Goal: Task Accomplishment & Management: Use online tool/utility

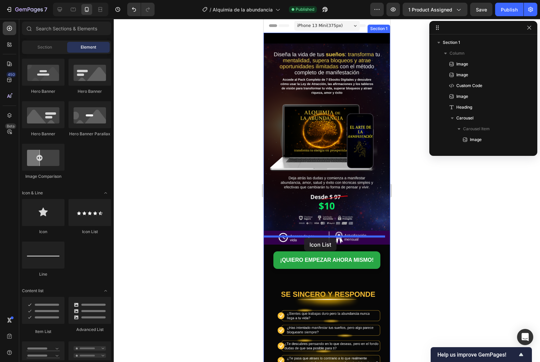
drag, startPoint x: 347, startPoint y: 232, endPoint x: 304, endPoint y: 238, distance: 43.2
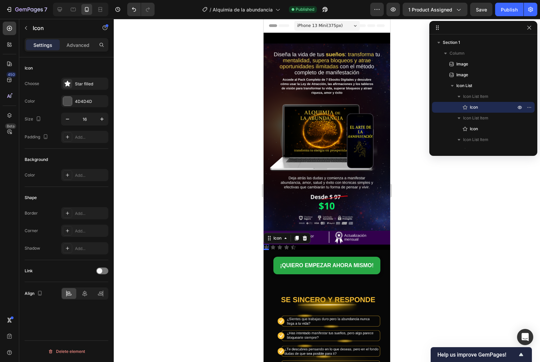
click at [267, 245] on icon at bounding box center [266, 247] width 5 height 4
click at [68, 102] on div at bounding box center [67, 101] width 9 height 9
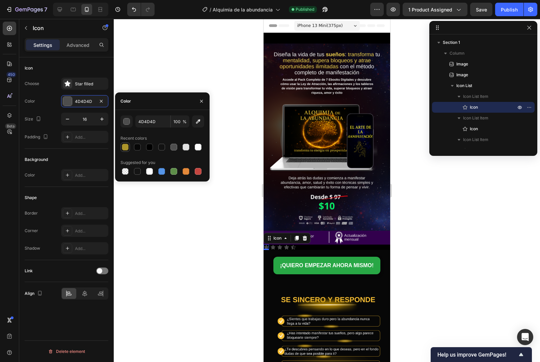
click at [124, 146] on div at bounding box center [125, 147] width 7 height 7
click at [122, 122] on button "button" at bounding box center [126, 121] width 12 height 12
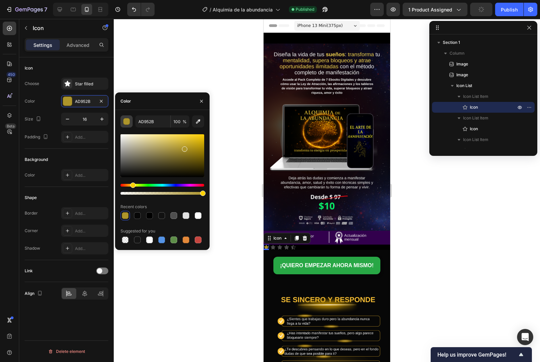
click at [126, 123] on div "button" at bounding box center [126, 121] width 7 height 7
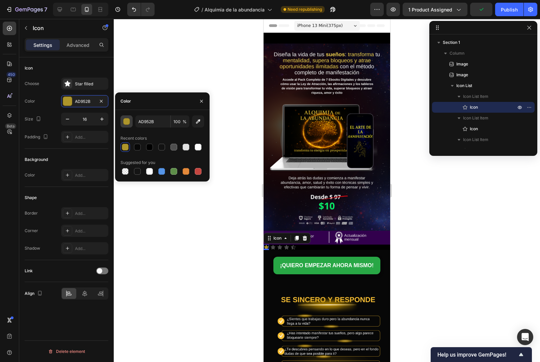
click at [126, 123] on div "button" at bounding box center [126, 121] width 7 height 7
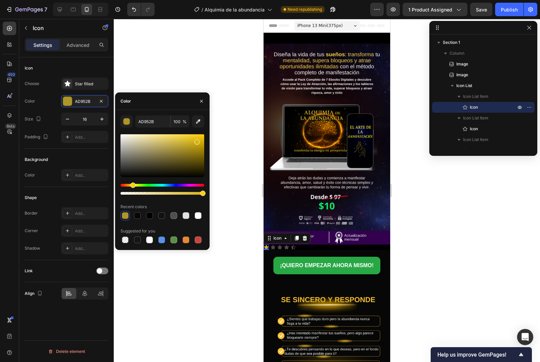
drag, startPoint x: 185, startPoint y: 150, endPoint x: 196, endPoint y: 141, distance: 14.1
click at [196, 141] on div at bounding box center [196, 141] width 5 height 5
type input "D8B415"
click at [162, 122] on input "D8B415" at bounding box center [152, 121] width 35 height 12
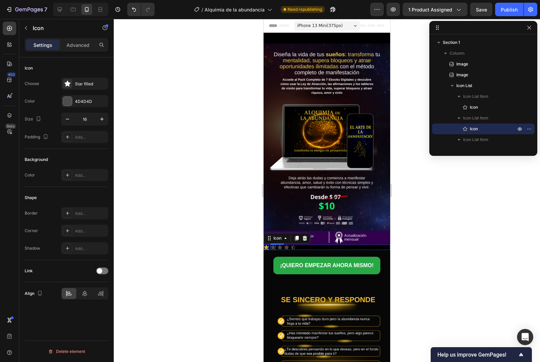
click at [272, 245] on icon at bounding box center [273, 247] width 5 height 4
click at [274, 247] on div "0" at bounding box center [273, 249] width 7 height 5
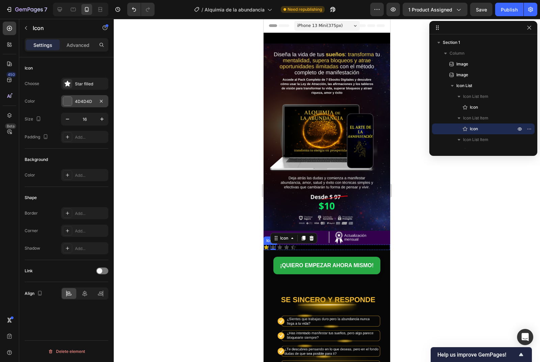
click at [81, 101] on div "4D4D4D" at bounding box center [85, 101] width 20 height 6
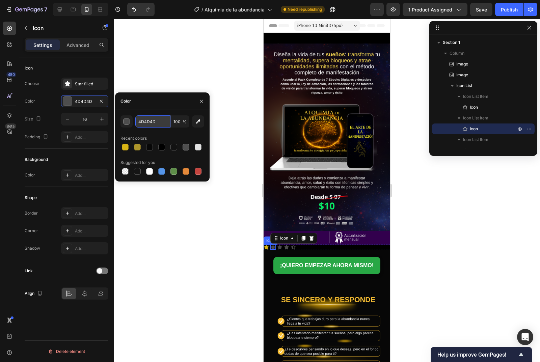
paste input "D8B415"
type input "D8B415"
click at [278, 245] on icon at bounding box center [279, 247] width 5 height 4
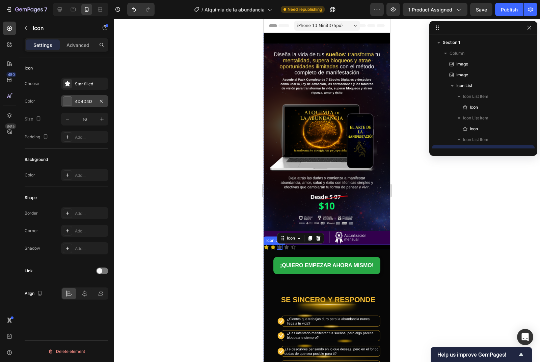
click at [70, 101] on div at bounding box center [67, 101] width 9 height 9
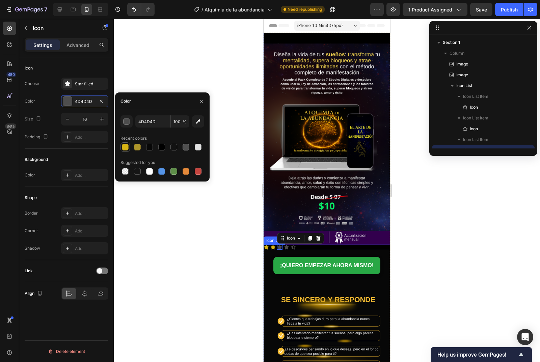
click at [127, 147] on div at bounding box center [125, 147] width 7 height 7
type input "D8B415"
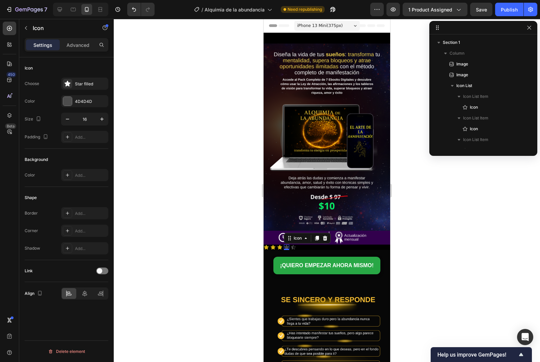
drag, startPoint x: 286, startPoint y: 240, endPoint x: 515, endPoint y: 251, distance: 229.2
click at [286, 245] on div "Icon 0" at bounding box center [286, 247] width 5 height 5
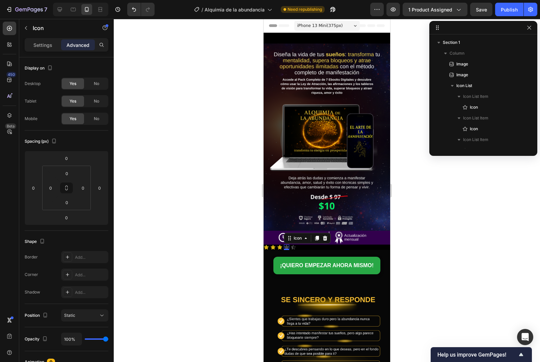
click at [286, 245] on icon at bounding box center [286, 247] width 5 height 4
click at [36, 48] on p "Settings" at bounding box center [42, 44] width 19 height 7
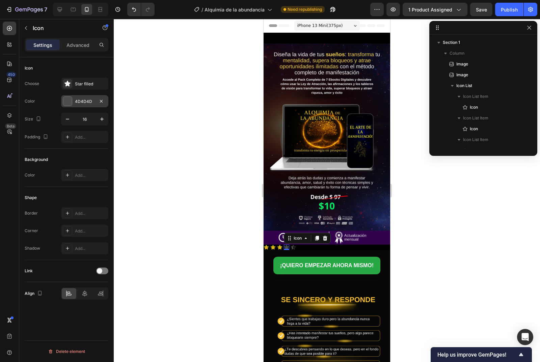
click at [73, 102] on div "4D4D4D" at bounding box center [84, 101] width 47 height 12
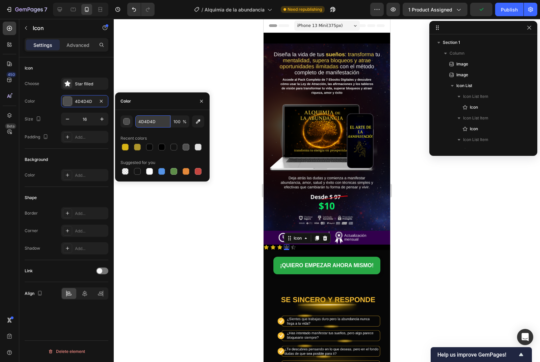
click at [147, 123] on input "4D4D4D" at bounding box center [152, 121] width 35 height 12
paste input "D8B415"
type input "D8B415"
click at [293, 245] on icon at bounding box center [293, 247] width 5 height 4
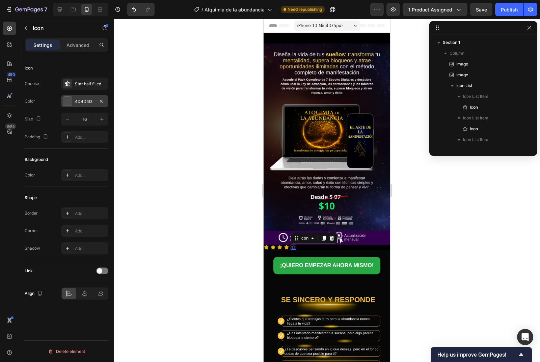
click at [86, 100] on div "4D4D4D" at bounding box center [85, 101] width 20 height 6
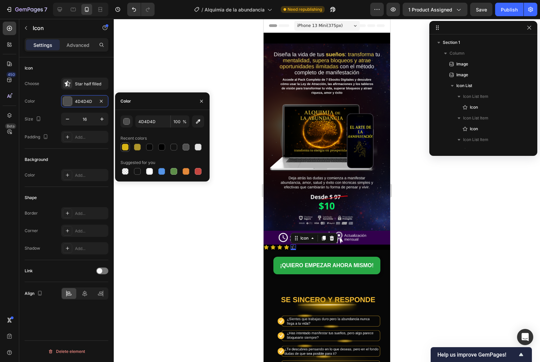
click at [125, 146] on div at bounding box center [125, 147] width 7 height 7
type input "D8B415"
click at [208, 223] on div at bounding box center [327, 190] width 426 height 343
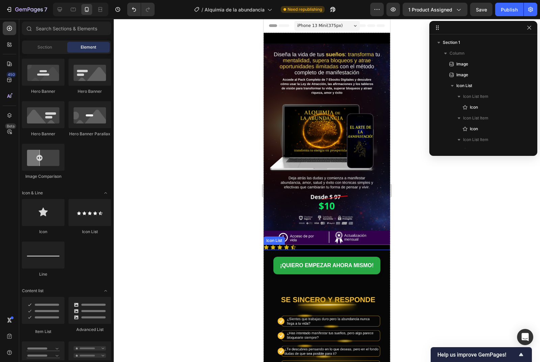
click at [300, 245] on div "Icon Icon Icon Icon Icon" at bounding box center [326, 247] width 126 height 5
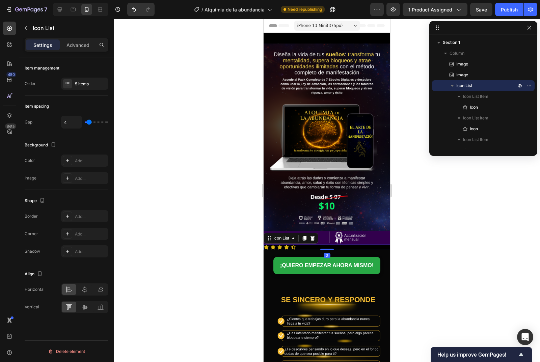
type input "7"
type input "8"
type input "10"
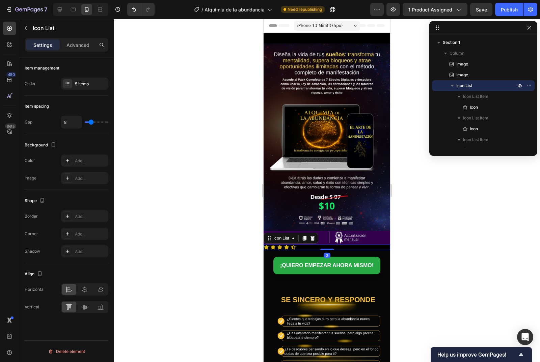
type input "10"
type input "11"
click at [92, 121] on input "range" at bounding box center [97, 121] width 24 height 1
type input "29"
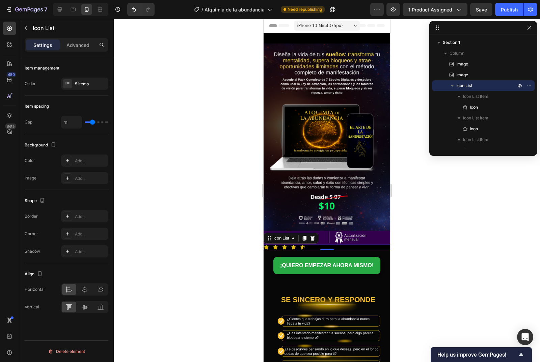
type input "29"
type input "30"
drag, startPoint x: 92, startPoint y: 121, endPoint x: 101, endPoint y: 123, distance: 8.6
type input "30"
click at [101, 123] on input "range" at bounding box center [97, 121] width 24 height 1
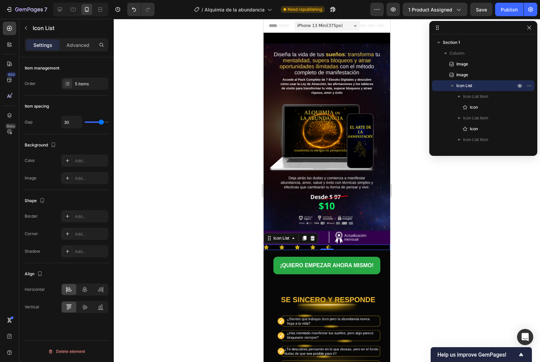
type input "29"
type input "28"
type input "27"
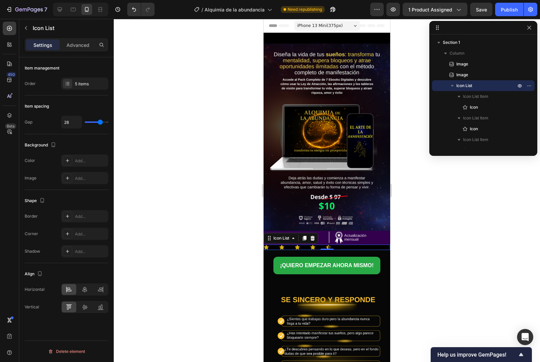
type input "27"
type input "26"
type input "24"
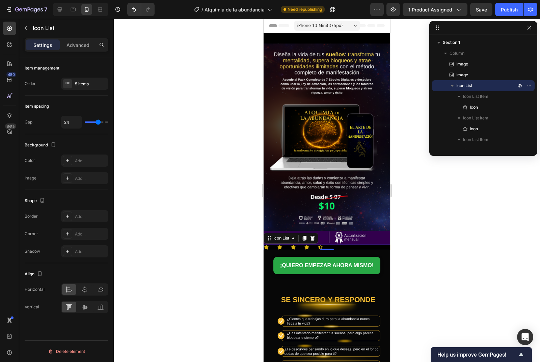
type input "22"
type input "20"
type input "19"
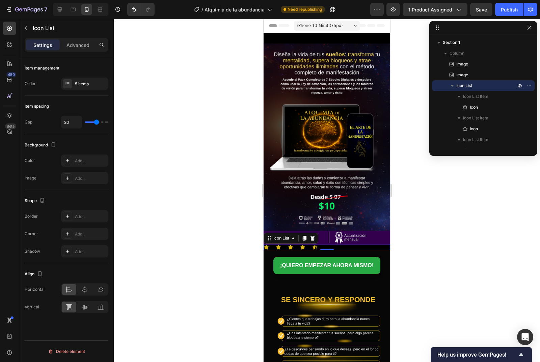
type input "19"
type input "16"
type input "14"
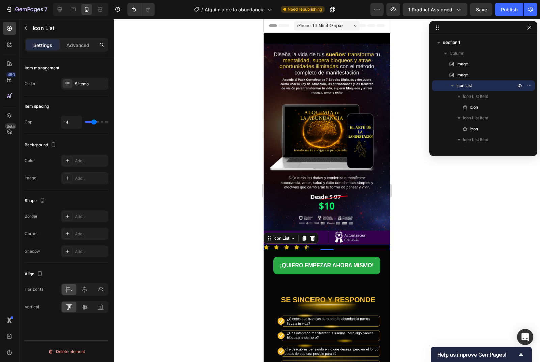
type input "13"
type input "10"
type input "9"
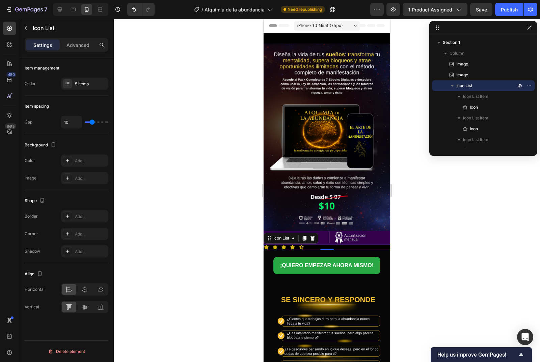
type input "9"
type input "7"
type input "5"
drag, startPoint x: 101, startPoint y: 123, endPoint x: 90, endPoint y: 124, distance: 11.2
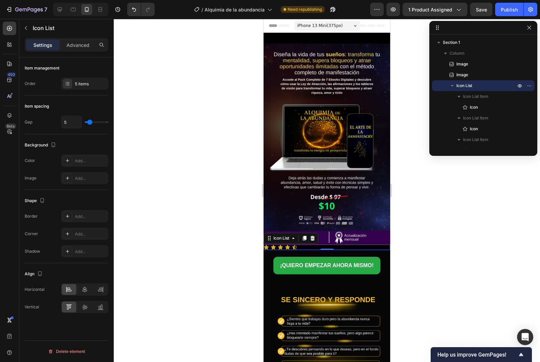
type input "5"
click at [90, 123] on input "range" at bounding box center [97, 121] width 24 height 1
click at [84, 290] on icon at bounding box center [84, 289] width 7 height 7
click at [84, 87] on div "5 items" at bounding box center [91, 84] width 32 height 6
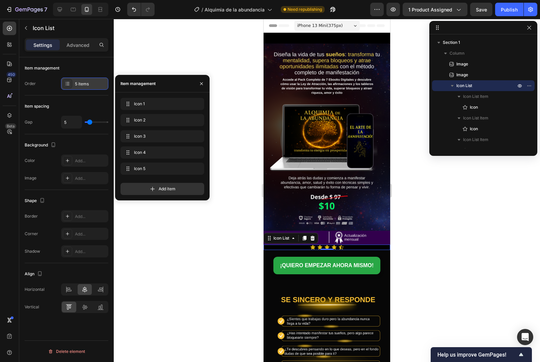
click at [84, 87] on div "5 items" at bounding box center [91, 84] width 32 height 6
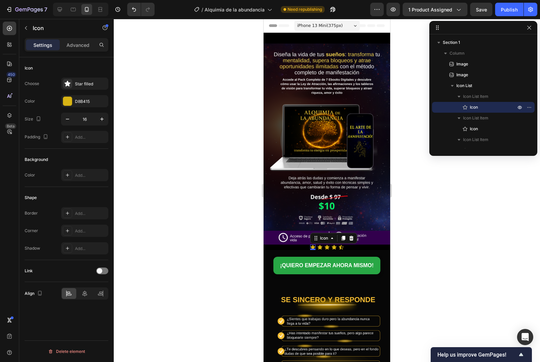
click at [312, 245] on icon at bounding box center [312, 247] width 5 height 5
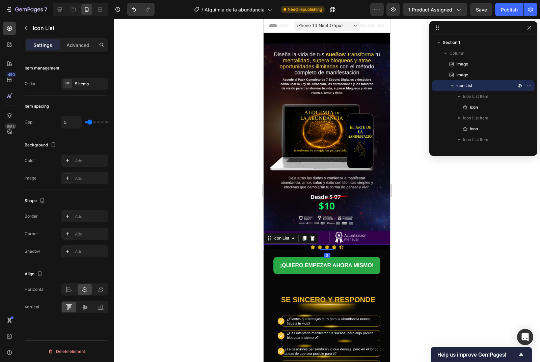
click at [346, 245] on div "Icon Icon Icon Icon Icon" at bounding box center [326, 247] width 126 height 5
click at [344, 245] on div "Icon Icon Icon Icon Icon" at bounding box center [326, 247] width 126 height 5
click at [24, 28] on icon "button" at bounding box center [25, 27] width 5 height 5
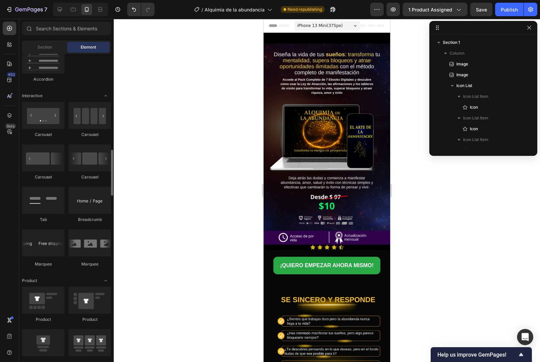
scroll to position [675, 0]
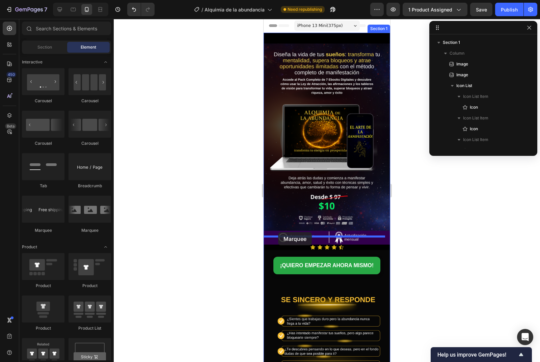
drag, startPoint x: 302, startPoint y: 234, endPoint x: 278, endPoint y: 232, distance: 24.3
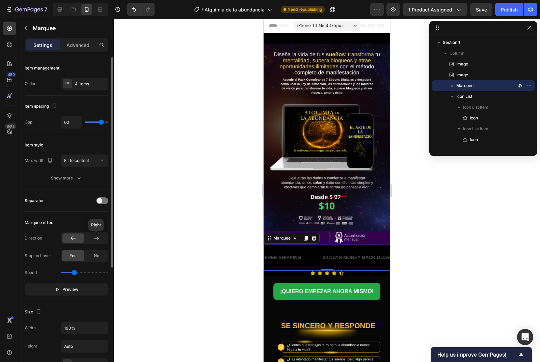
click at [96, 238] on icon at bounding box center [95, 237] width 5 height 3
click at [66, 234] on div at bounding box center [73, 237] width 22 height 9
click at [103, 251] on div "FREE SHIPPING Text Block" at bounding box center [74, 257] width 58 height 15
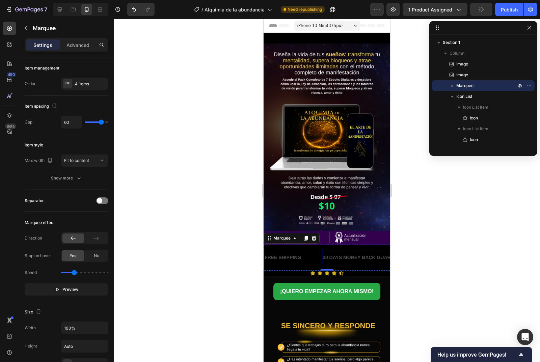
click at [351, 253] on div "30 DAYS MONEY BACK GUARANTEE" at bounding box center [360, 258] width 85 height 10
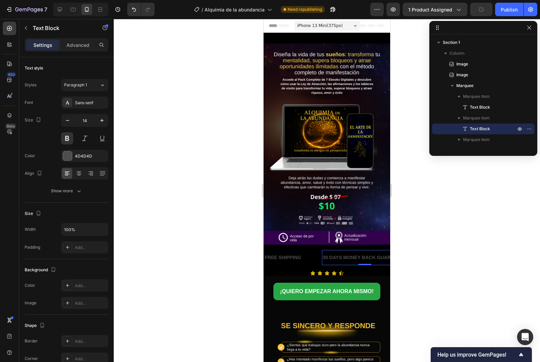
click at [351, 253] on div "30 DAYS MONEY BACK GUARANTEE" at bounding box center [360, 258] width 85 height 10
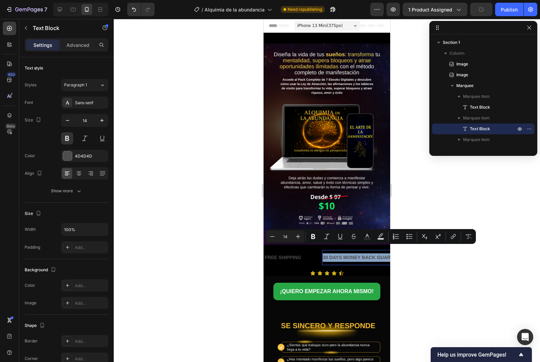
click at [250, 253] on p "30 DAYS MONEY BACK GUARANTEE" at bounding box center [208, 257] width 84 height 8
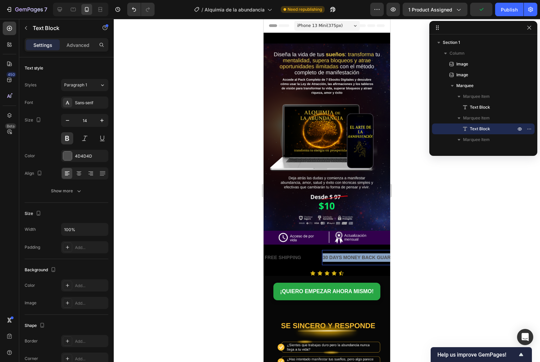
click at [351, 253] on p "30 DAYS MONEY BACK GUARANTEE" at bounding box center [362, 257] width 84 height 8
click at [351, 253] on p "ALQUIMIA DE LA ABUNDANCIA" at bounding box center [348, 257] width 72 height 8
click at [351, 253] on p "ALQUIMIA DE LA ABUNDANCIA" at bounding box center [355, 257] width 72 height 8
click at [224, 253] on p "ALQUIMIA DE LA ABUNDANCIA" at bounding box center [189, 257] width 72 height 8
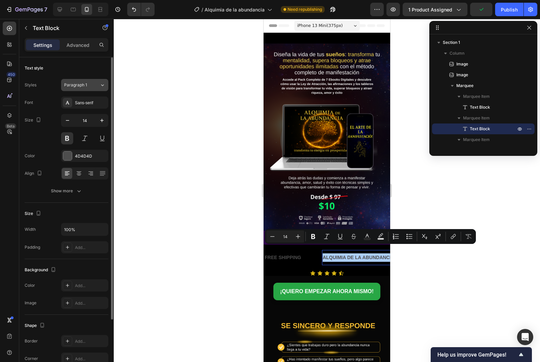
click at [77, 88] on button "Paragraph 1" at bounding box center [84, 85] width 47 height 12
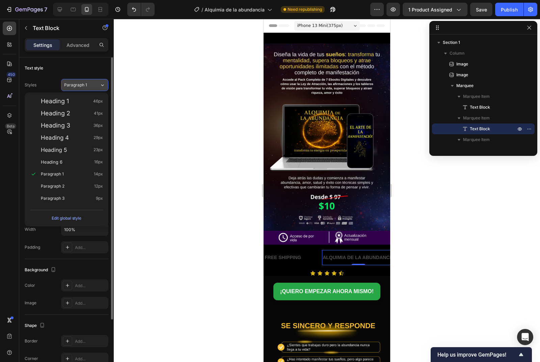
click at [77, 88] on button "Paragraph 1" at bounding box center [84, 85] width 47 height 12
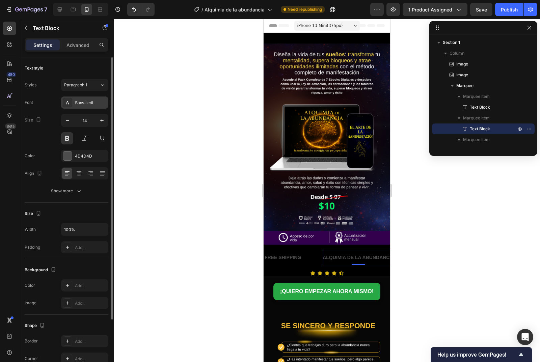
click at [78, 105] on div "Sans-serif" at bounding box center [91, 103] width 32 height 6
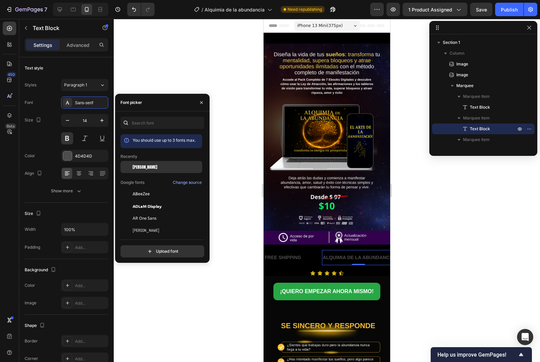
click at [137, 170] on span "[PERSON_NAME]" at bounding box center [145, 167] width 25 height 6
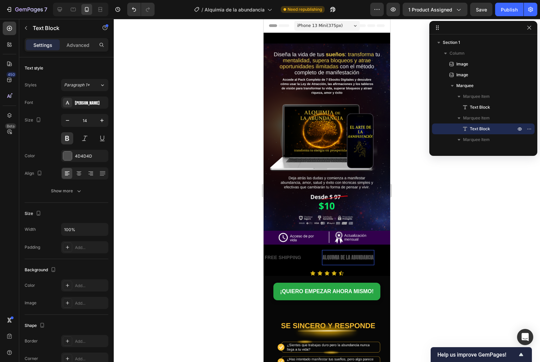
click at [168, 253] on p "ALQUIMIA DE LA ABUNDANCIA" at bounding box center [142, 257] width 51 height 8
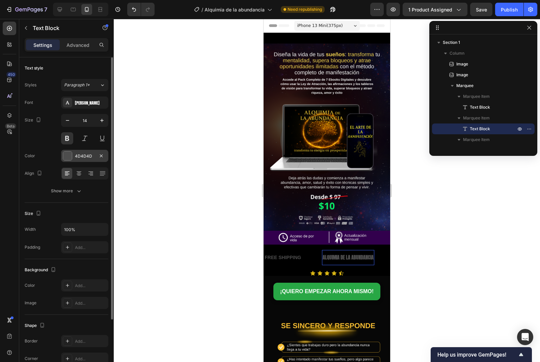
click at [63, 151] on div at bounding box center [67, 155] width 9 height 9
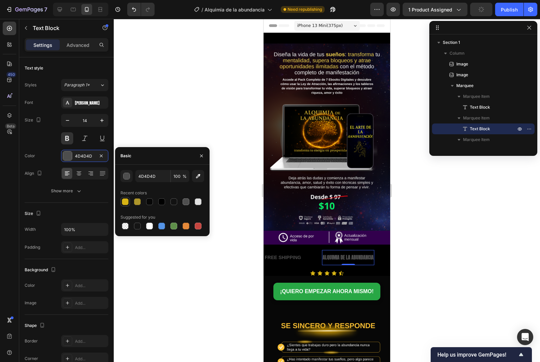
click at [125, 201] on div at bounding box center [125, 201] width 7 height 7
click at [142, 202] on div at bounding box center [137, 201] width 9 height 9
type input "AD952B"
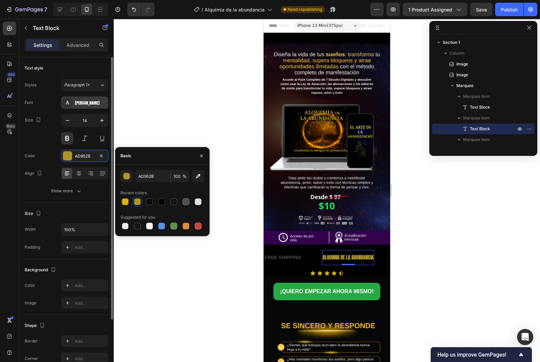
click at [78, 104] on div "[PERSON_NAME]" at bounding box center [91, 103] width 32 height 6
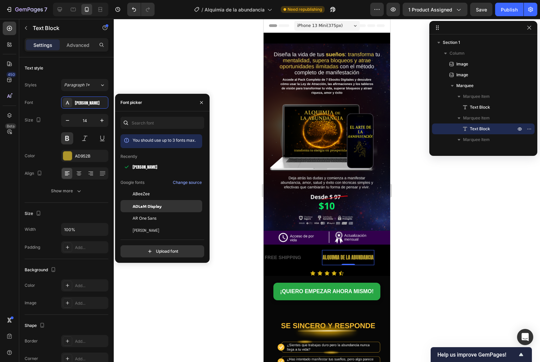
click at [158, 206] on span "ADLaM Display" at bounding box center [147, 206] width 29 height 6
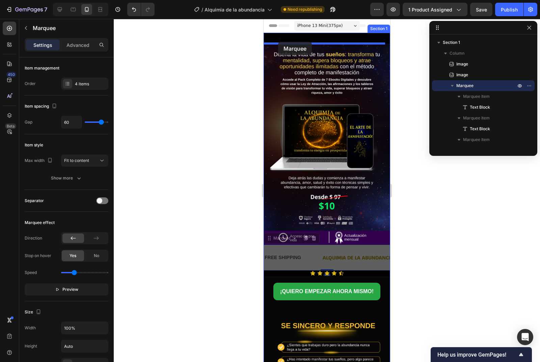
drag, startPoint x: 280, startPoint y: 236, endPoint x: 278, endPoint y: 42, distance: 194.6
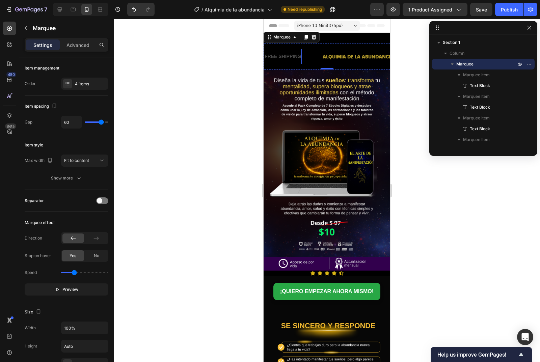
click at [292, 59] on div "FREE SHIPPING" at bounding box center [280, 57] width 38 height 10
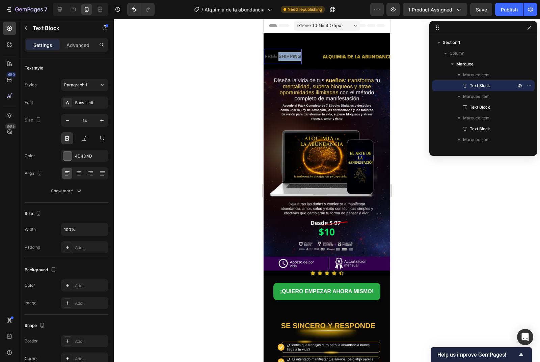
click at [292, 59] on div "FREE SHIPPING" at bounding box center [278, 57] width 38 height 10
click at [278, 59] on p "FREE SHIPPING" at bounding box center [260, 56] width 36 height 8
click at [150, 59] on p "MANIFESTACIÓN" at bounding box center [130, 56] width 39 height 8
click at [142, 59] on p "MANIFESTACIÓN" at bounding box center [122, 56] width 39 height 8
click at [292, 59] on p "MANIFESTACIÓN" at bounding box center [277, 56] width 39 height 8
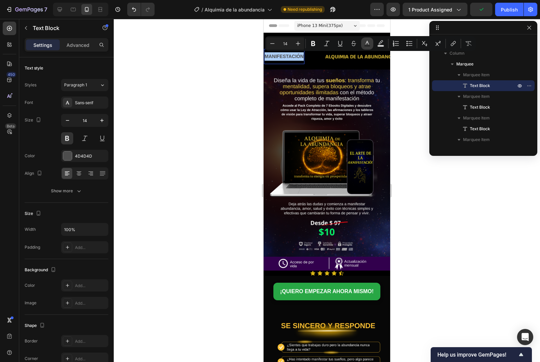
click at [368, 47] on rect "Editor contextual toolbar" at bounding box center [367, 46] width 6 height 2
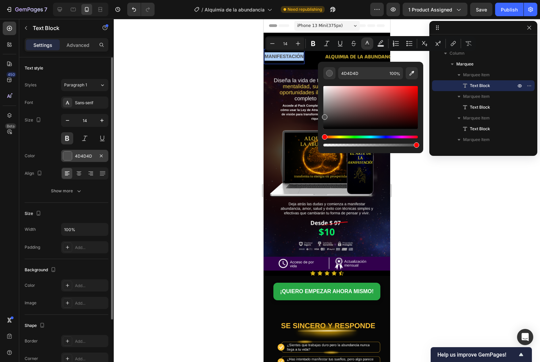
click at [67, 153] on div at bounding box center [67, 155] width 9 height 9
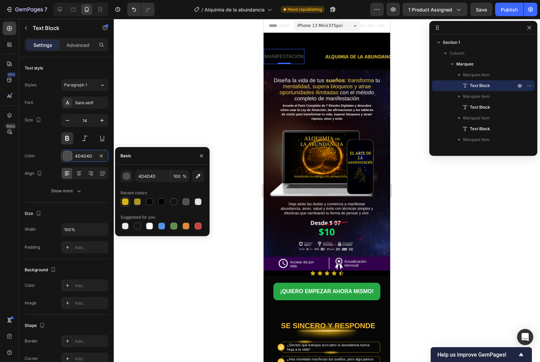
click at [124, 201] on div at bounding box center [125, 201] width 7 height 7
type input "D8B415"
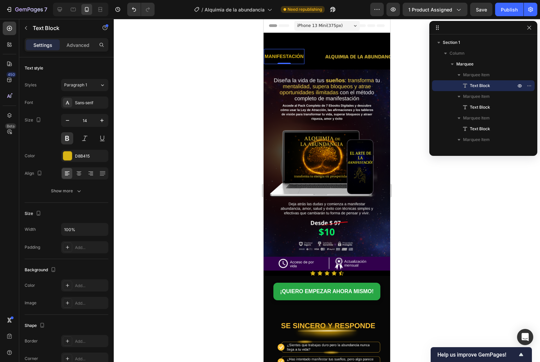
click at [235, 112] on div at bounding box center [327, 190] width 426 height 343
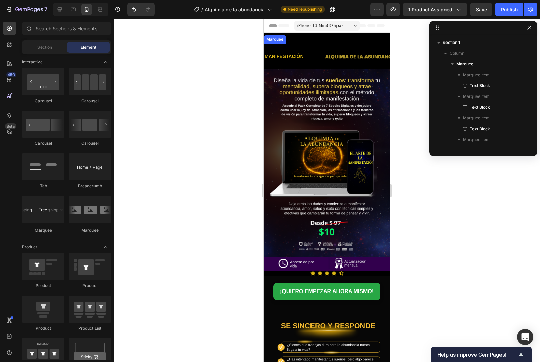
click at [286, 58] on p "MANIFESTACIÓN" at bounding box center [266, 56] width 39 height 8
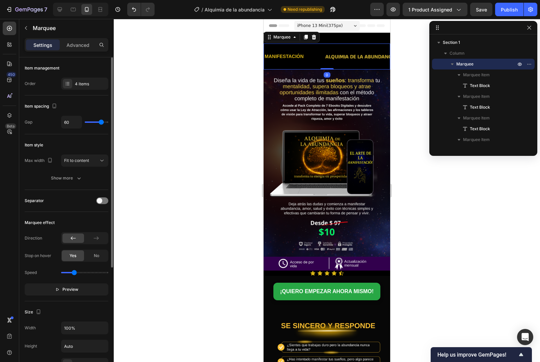
click at [101, 243] on div at bounding box center [84, 238] width 47 height 12
click at [101, 242] on div at bounding box center [96, 237] width 22 height 9
click at [100, 239] on div at bounding box center [96, 237] width 22 height 9
click at [73, 238] on icon at bounding box center [73, 238] width 7 height 7
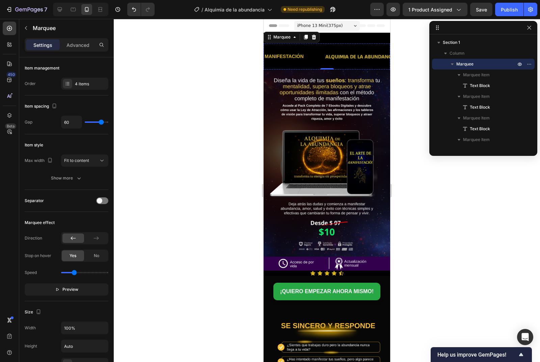
click at [250, 55] on div "LIMITED TIME 50% OFF SALE" at bounding box center [215, 57] width 68 height 10
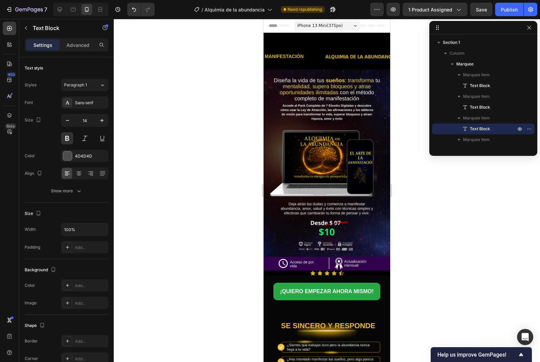
click at [412, 55] on div "LIMITED TIME 50% OFF SALE" at bounding box center [446, 57] width 68 height 10
click at [271, 55] on p "LIMITED TIME 50% OFF SALE" at bounding box center [237, 56] width 67 height 8
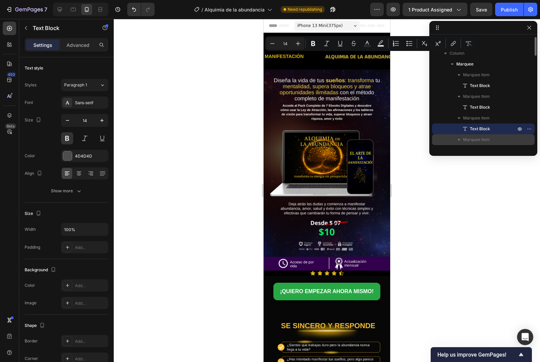
click at [482, 138] on span "Marquee Item" at bounding box center [476, 139] width 27 height 7
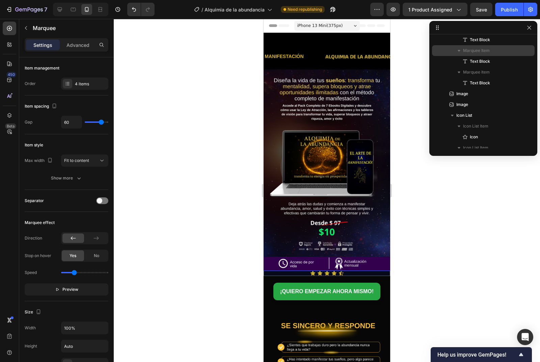
scroll to position [101, 0]
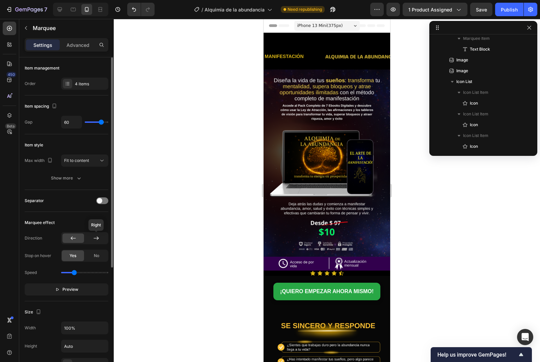
click at [98, 239] on icon at bounding box center [96, 238] width 7 height 7
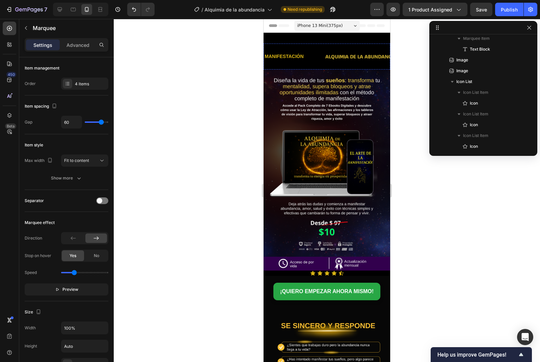
click at [502, 55] on div "LIFE TIME WARRANTY" at bounding box center [528, 57] width 53 height 10
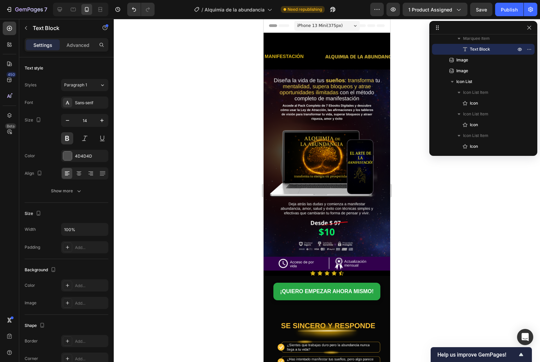
click at [503, 55] on div "LIFE TIME WARRANTY" at bounding box center [529, 57] width 53 height 10
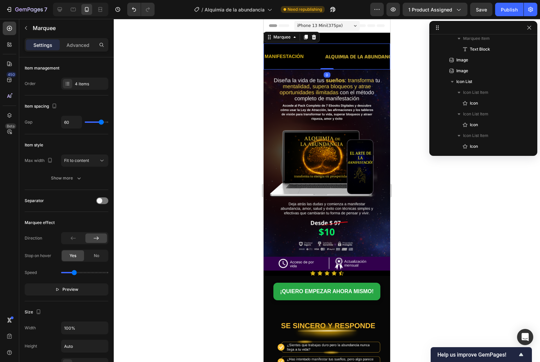
click at [156, 56] on div "MANIFESTACIÓN Text Block" at bounding box center [125, 56] width 61 height 15
click at [100, 241] on div at bounding box center [96, 237] width 22 height 9
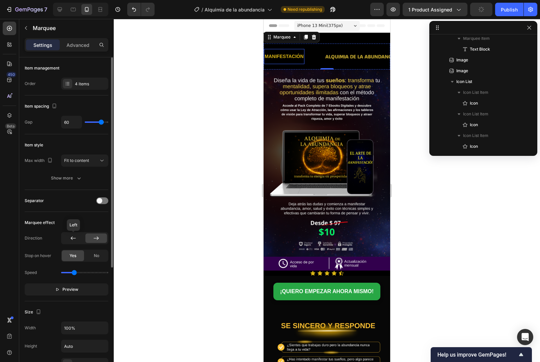
click at [80, 238] on div at bounding box center [73, 237] width 22 height 9
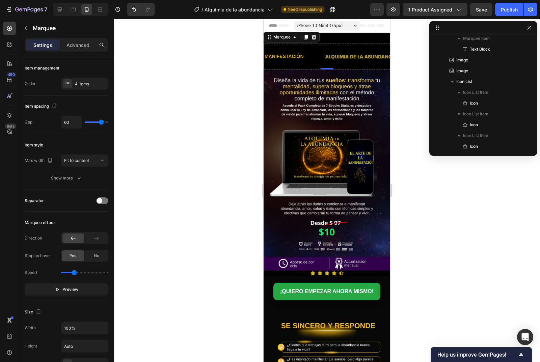
click at [186, 55] on p "LIMITED TIME 50% OFF SALE" at bounding box center [152, 56] width 67 height 8
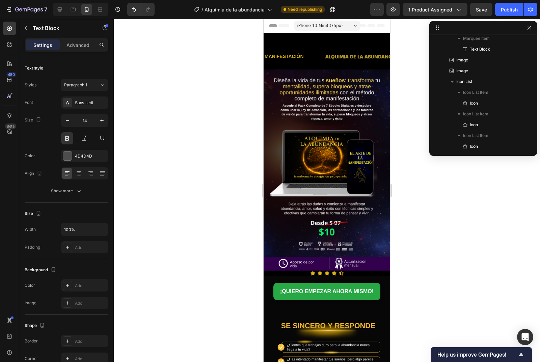
click at [243, 55] on p "LIMITED TIME 50% OFF SALE" at bounding box center [209, 56] width 67 height 8
click at [383, 56] on p "LEY DE ATRACIIONTIME 50% OFF SALE" at bounding box center [386, 56] width 91 height 8
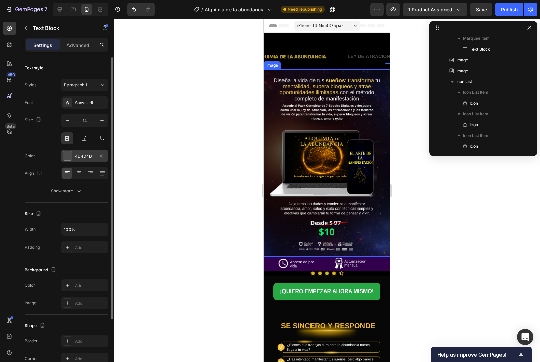
click at [68, 159] on div at bounding box center [67, 155] width 9 height 9
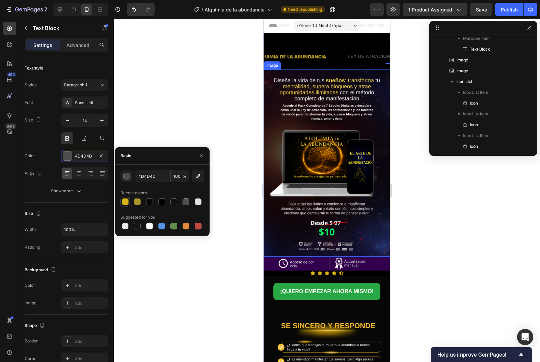
click at [124, 205] on div at bounding box center [125, 202] width 8 height 8
type input "D8B415"
click at [204, 116] on div at bounding box center [327, 190] width 426 height 343
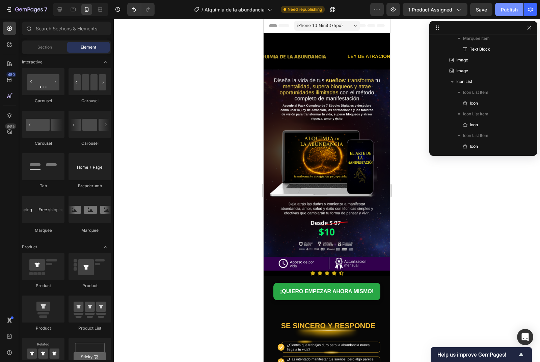
click at [503, 8] on div "Publish" at bounding box center [509, 9] width 17 height 7
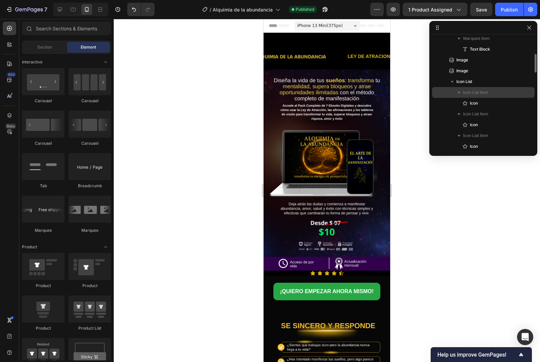
click at [479, 90] on span "Icon List Item" at bounding box center [475, 92] width 25 height 7
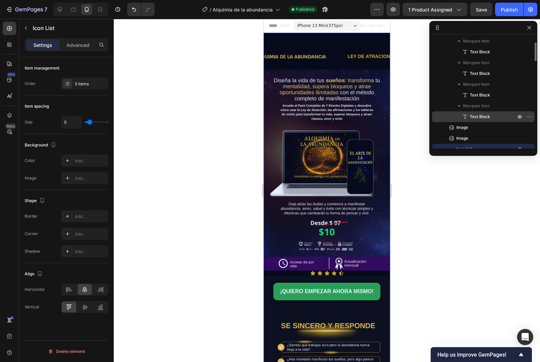
scroll to position [0, 0]
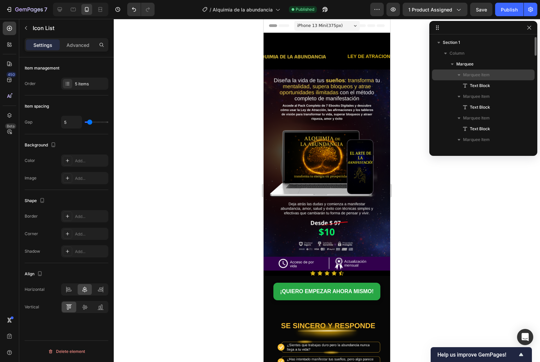
click at [482, 73] on span "Marquee Item" at bounding box center [476, 75] width 27 height 7
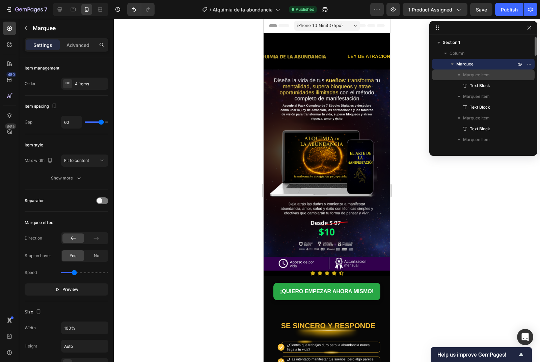
click at [458, 74] on icon "button" at bounding box center [458, 75] width 7 height 7
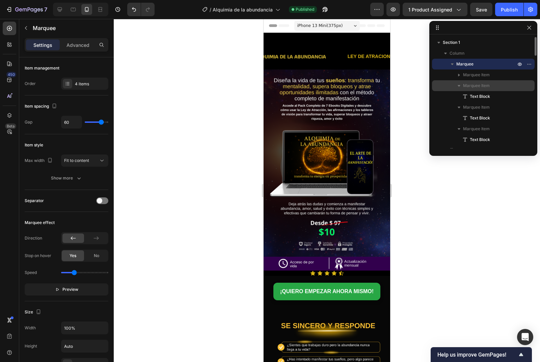
click at [458, 84] on icon "button" at bounding box center [458, 85] width 7 height 7
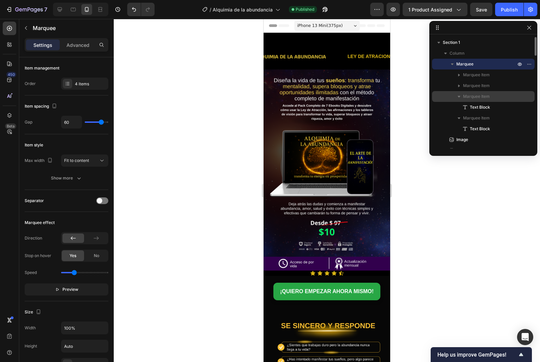
click at [457, 95] on icon "button" at bounding box center [458, 96] width 7 height 7
click at [459, 108] on icon "button" at bounding box center [458, 107] width 7 height 7
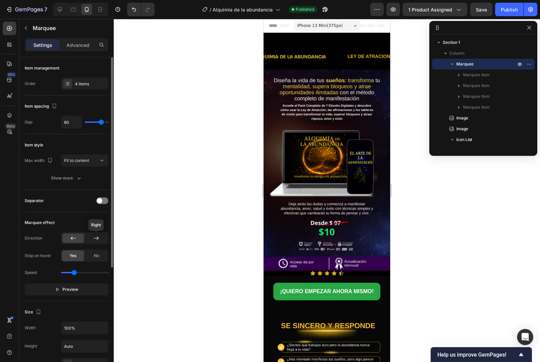
click at [102, 241] on div at bounding box center [96, 237] width 22 height 9
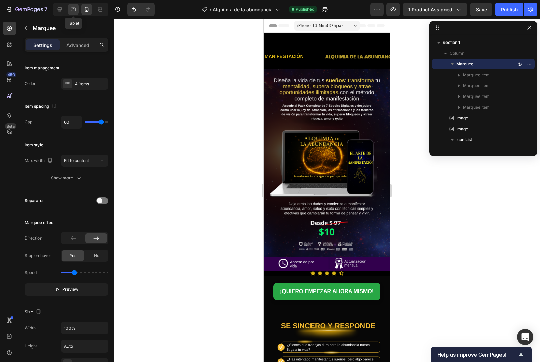
click at [73, 10] on icon at bounding box center [73, 9] width 7 height 7
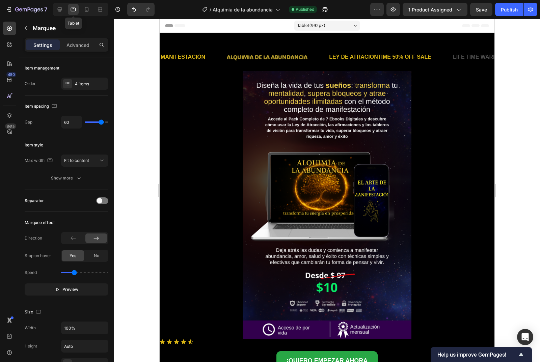
scroll to position [1, 0]
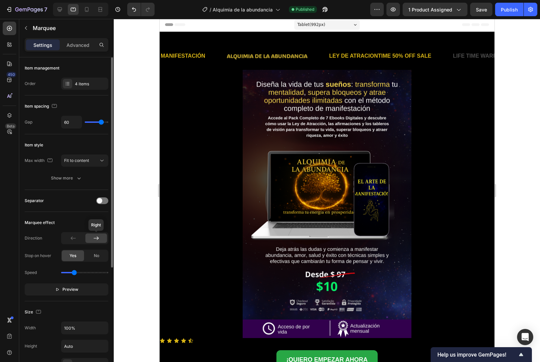
click at [97, 234] on div at bounding box center [96, 237] width 22 height 9
click at [77, 239] on div at bounding box center [73, 237] width 22 height 9
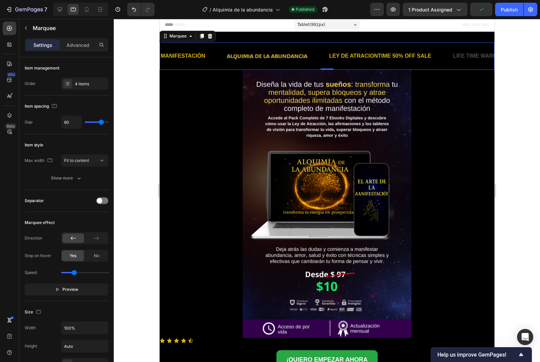
click at [301, 42] on div "MANIFESTACIÓN Text Block ALQUIMIA DE LA ABUNDANCIA Text Block LEY DE ATRACIONTI…" at bounding box center [326, 55] width 335 height 27
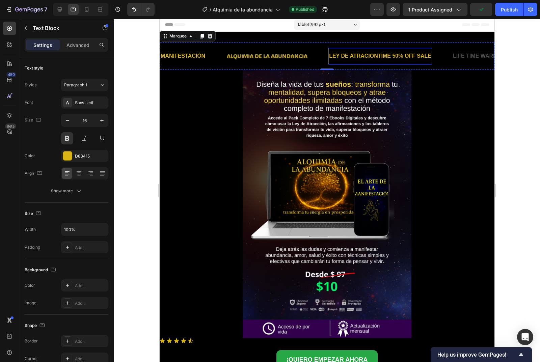
click at [372, 53] on p "LEY DE ATRACIONTIME 50% OFF SALE" at bounding box center [321, 56] width 102 height 10
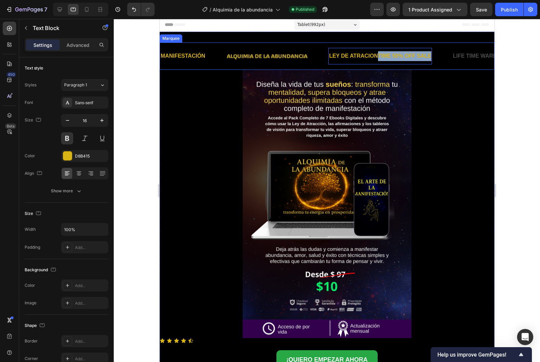
drag, startPoint x: 379, startPoint y: 53, endPoint x: 439, endPoint y: 53, distance: 60.0
click at [434, 53] on div "LEY DE ATRACIONTIME 50% OFF SALE Text Block 0" at bounding box center [373, 56] width 124 height 17
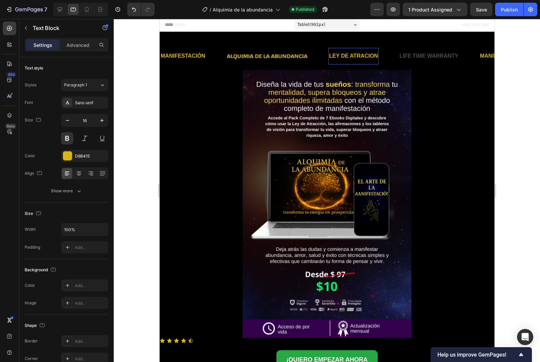
click at [329, 54] on p "LEY DE ATRACION" at bounding box center [304, 56] width 49 height 10
click at [382, 56] on p "LIFE TIME WARRANTY" at bounding box center [353, 56] width 59 height 10
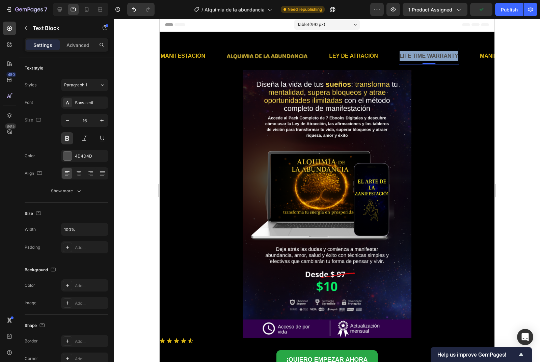
click at [153, 56] on p "LIFE TIME WARRANTY" at bounding box center [123, 56] width 59 height 10
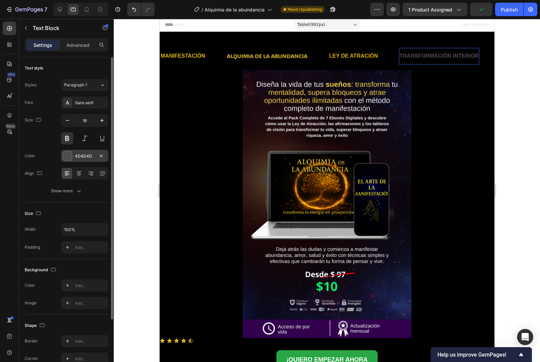
click at [70, 158] on div at bounding box center [67, 155] width 9 height 9
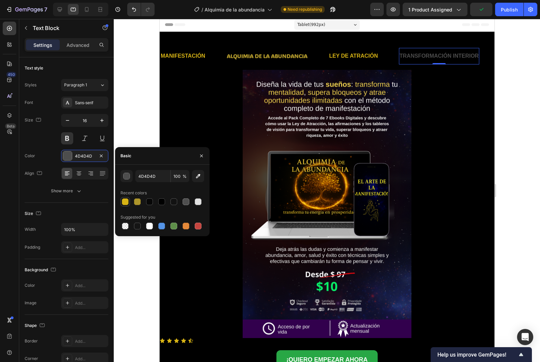
click at [126, 204] on div at bounding box center [125, 201] width 7 height 7
type input "D8B415"
click at [501, 9] on div "Publish" at bounding box center [509, 9] width 17 height 7
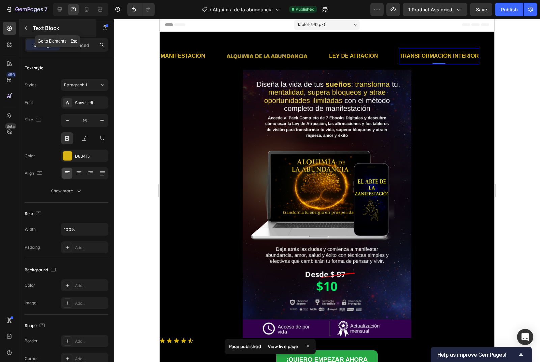
click at [29, 28] on button "button" at bounding box center [26, 28] width 11 height 11
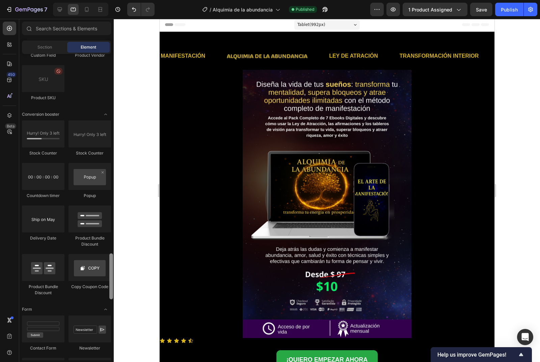
scroll to position [1301, 0]
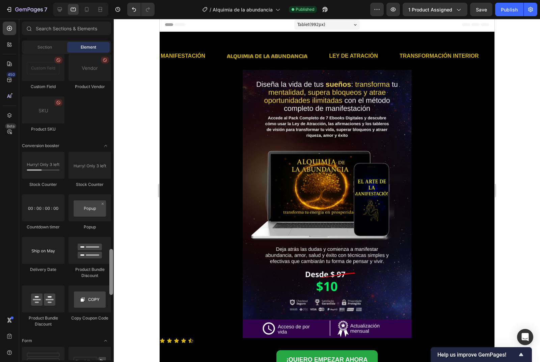
drag, startPoint x: 112, startPoint y: 324, endPoint x: 116, endPoint y: 269, distance: 55.5
click at [116, 0] on div "7 / Alquimia de la abundancia Published Preview 1 product assigned Save Publish…" at bounding box center [270, 0] width 540 height 0
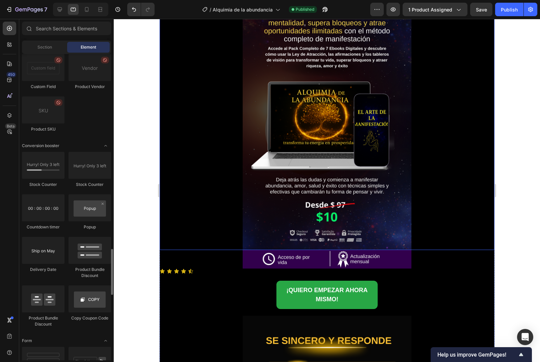
scroll to position [136, 0]
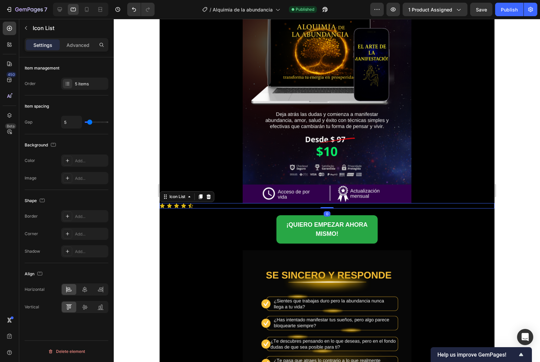
click at [195, 204] on div "Icon Icon Icon Icon Icon" at bounding box center [326, 205] width 335 height 5
click at [84, 287] on icon at bounding box center [84, 289] width 7 height 7
click at [211, 198] on div at bounding box center [208, 197] width 8 height 8
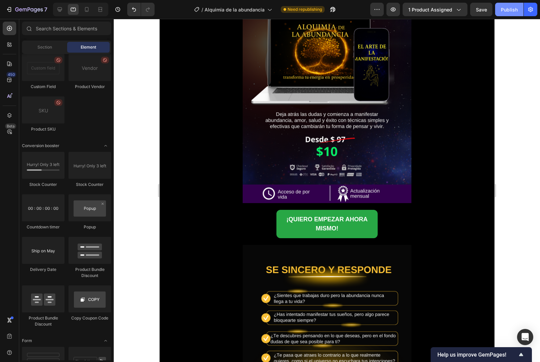
click at [506, 11] on div "Publish" at bounding box center [509, 9] width 17 height 7
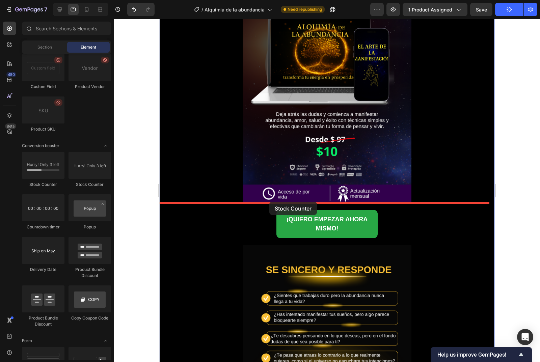
drag, startPoint x: 249, startPoint y: 180, endPoint x: 269, endPoint y: 202, distance: 29.4
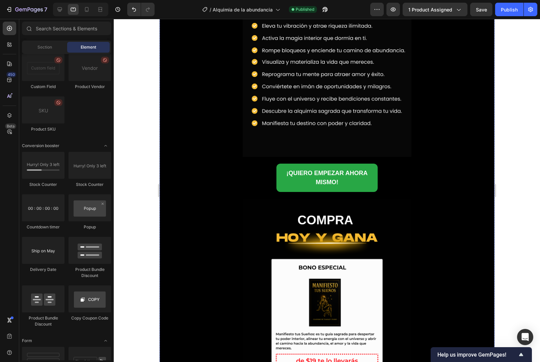
scroll to position [944, 0]
